Goal: Task Accomplishment & Management: Manage account settings

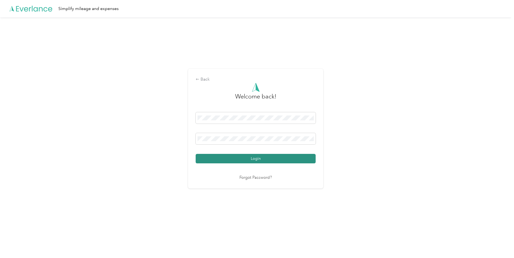
click at [250, 162] on button "Login" at bounding box center [256, 158] width 120 height 9
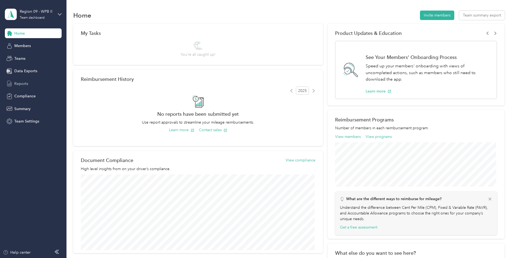
click at [25, 79] on div "Reports" at bounding box center [33, 84] width 57 height 10
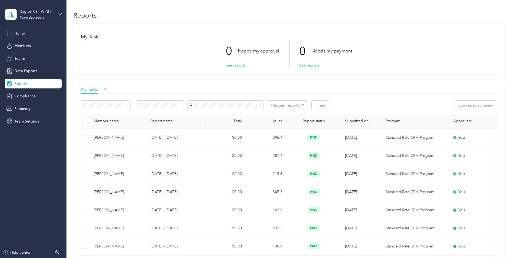
click at [40, 30] on div "Home" at bounding box center [33, 33] width 57 height 10
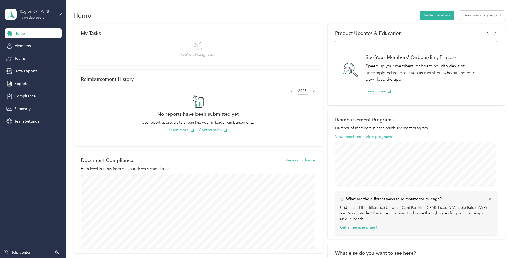
click at [39, 15] on div "Region 09 - WPB II Team dashboard" at bounding box center [37, 14] width 34 height 11
click at [36, 53] on div "Personal dashboard" at bounding box center [62, 55] width 106 height 9
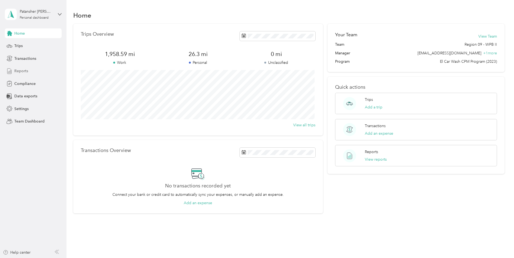
click at [28, 68] on div "Reports" at bounding box center [33, 71] width 57 height 10
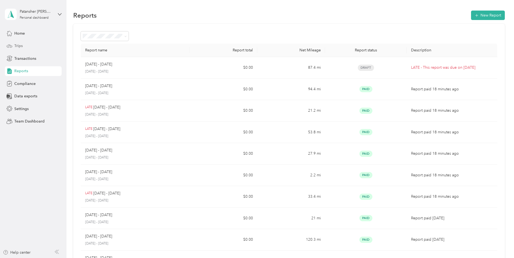
click at [16, 46] on span "Trips" at bounding box center [18, 46] width 8 height 6
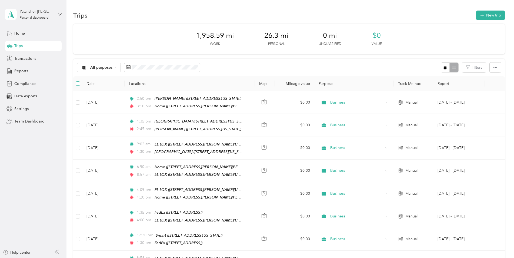
click at [78, 86] on label at bounding box center [78, 83] width 4 height 6
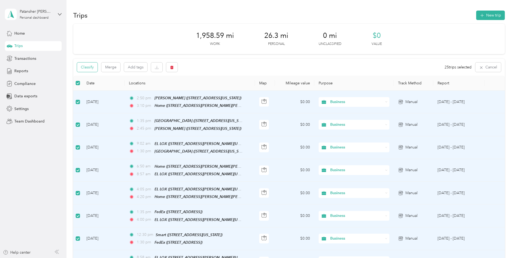
click at [93, 70] on button "Classify" at bounding box center [87, 66] width 21 height 9
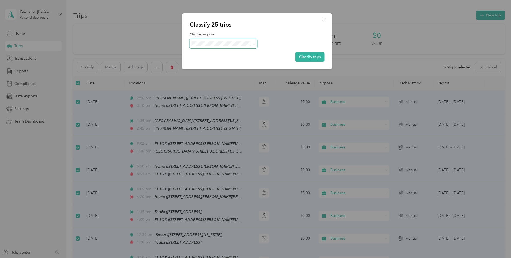
click at [252, 46] on span at bounding box center [224, 43] width 68 height 9
click at [253, 44] on icon at bounding box center [254, 44] width 2 height 2
click at [246, 53] on span "Business" at bounding box center [228, 51] width 50 height 6
click at [305, 56] on button "Classify trips" at bounding box center [309, 56] width 29 height 9
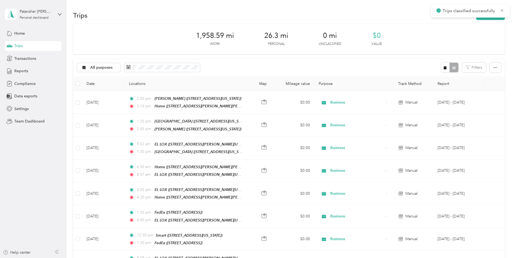
click at [359, 68] on div "All purposes Filters" at bounding box center [288, 68] width 431 height 18
click at [42, 72] on div "Reports" at bounding box center [33, 71] width 57 height 10
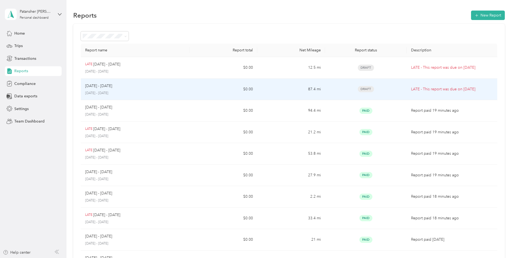
click at [384, 84] on td "Draft" at bounding box center [365, 90] width 81 height 22
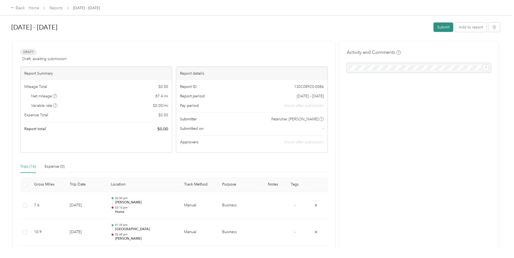
click at [438, 25] on button "Submit" at bounding box center [443, 26] width 20 height 9
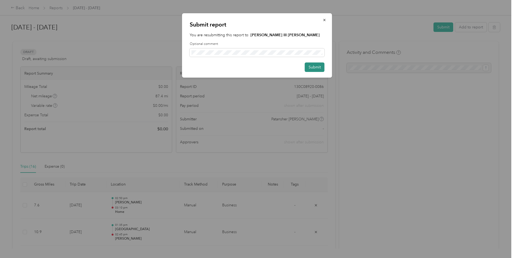
click at [316, 64] on button "Submit" at bounding box center [315, 66] width 20 height 9
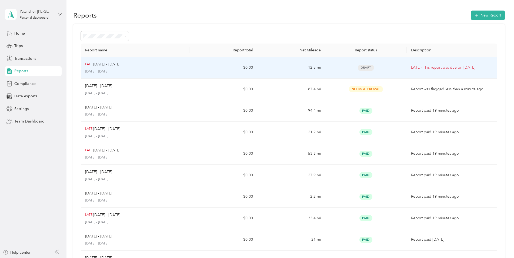
click at [154, 72] on p "[DATE] - [DATE]" at bounding box center [135, 71] width 100 height 5
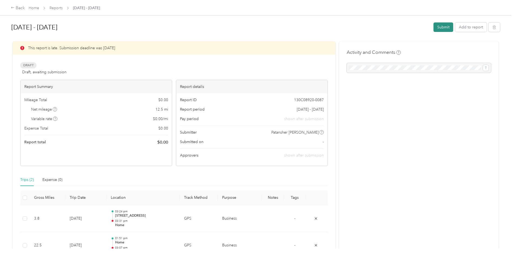
click at [437, 28] on button "Submit" at bounding box center [443, 26] width 20 height 9
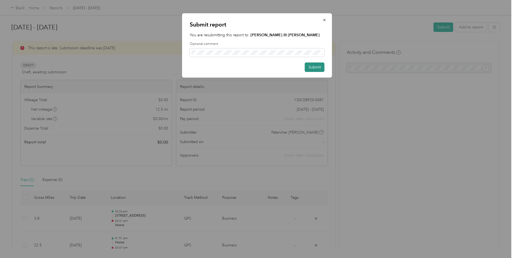
click at [314, 65] on button "Submit" at bounding box center [315, 66] width 20 height 9
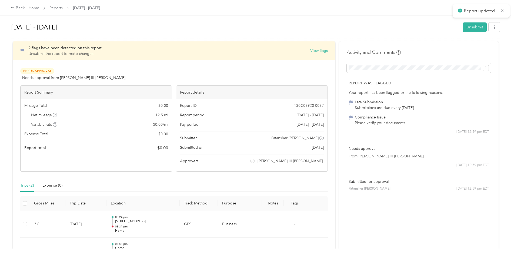
click at [220, 26] on h1 "[DATE] - [DATE]" at bounding box center [234, 27] width 447 height 13
click at [33, 11] on div "Back Home Reports [DATE] - [DATE]" at bounding box center [257, 7] width 514 height 15
